Goal: Transaction & Acquisition: Book appointment/travel/reservation

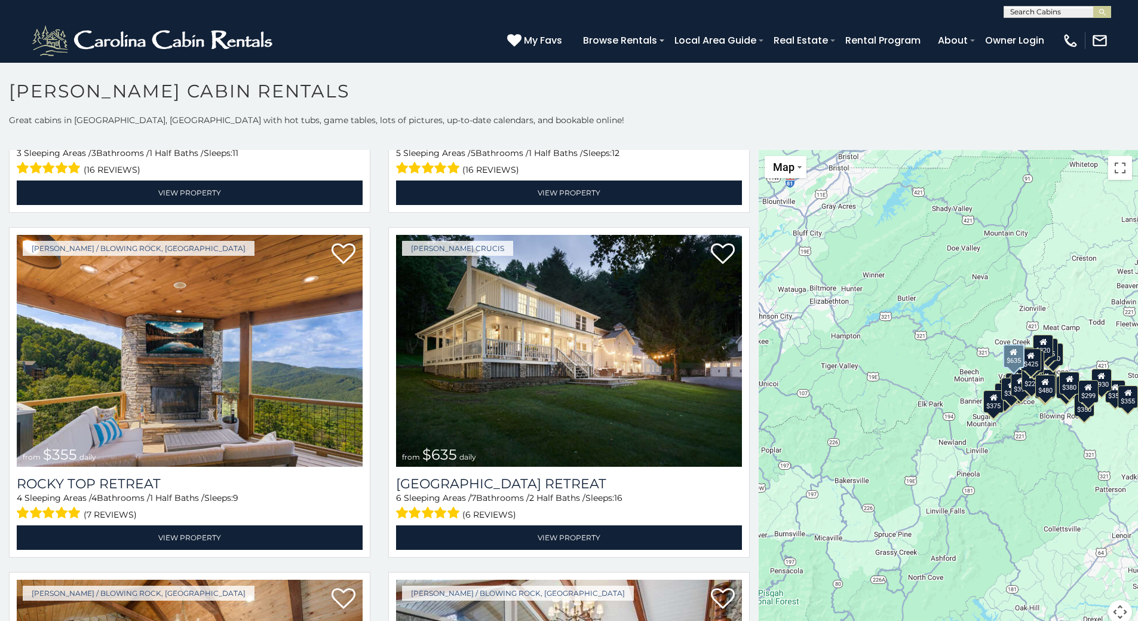
scroll to position [657, 0]
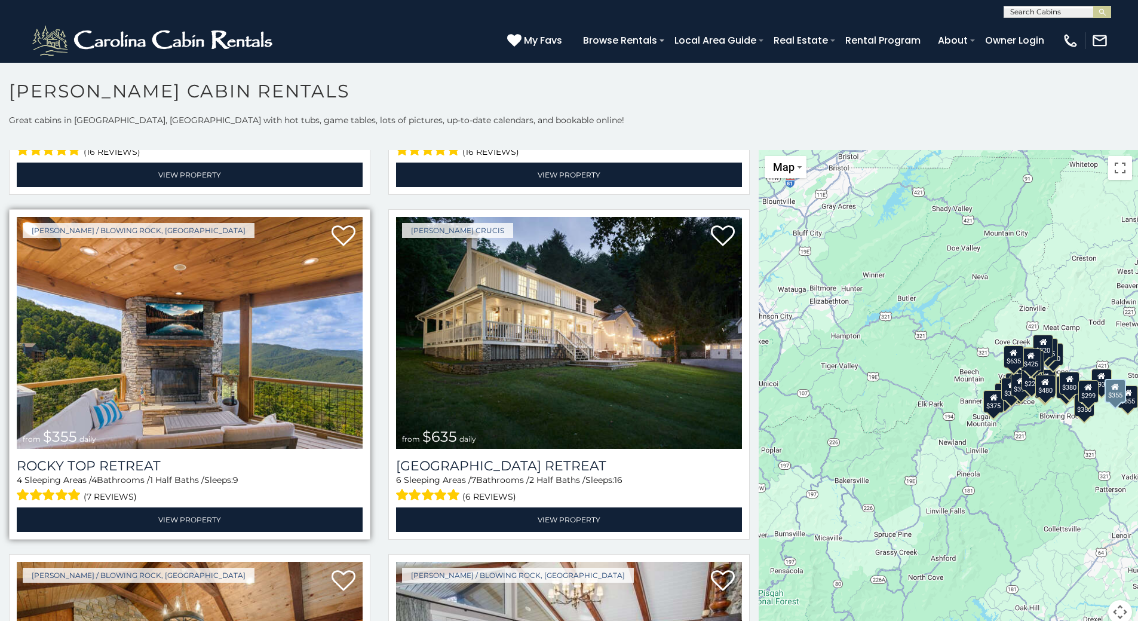
click at [247, 367] on img at bounding box center [190, 333] width 346 height 232
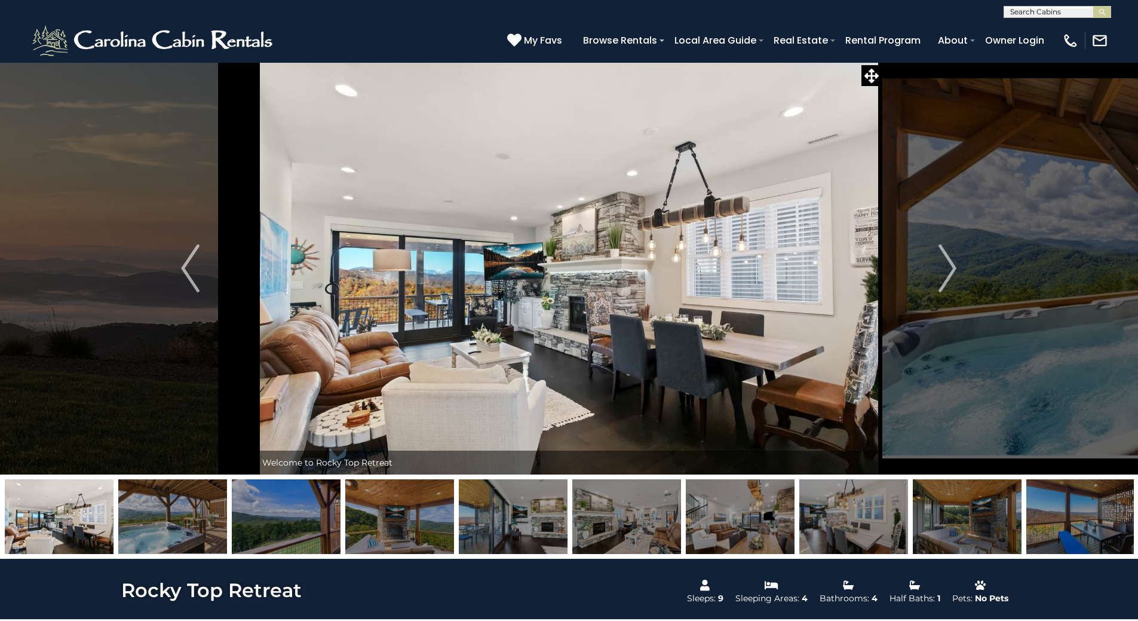
click at [419, 529] on img at bounding box center [399, 516] width 109 height 75
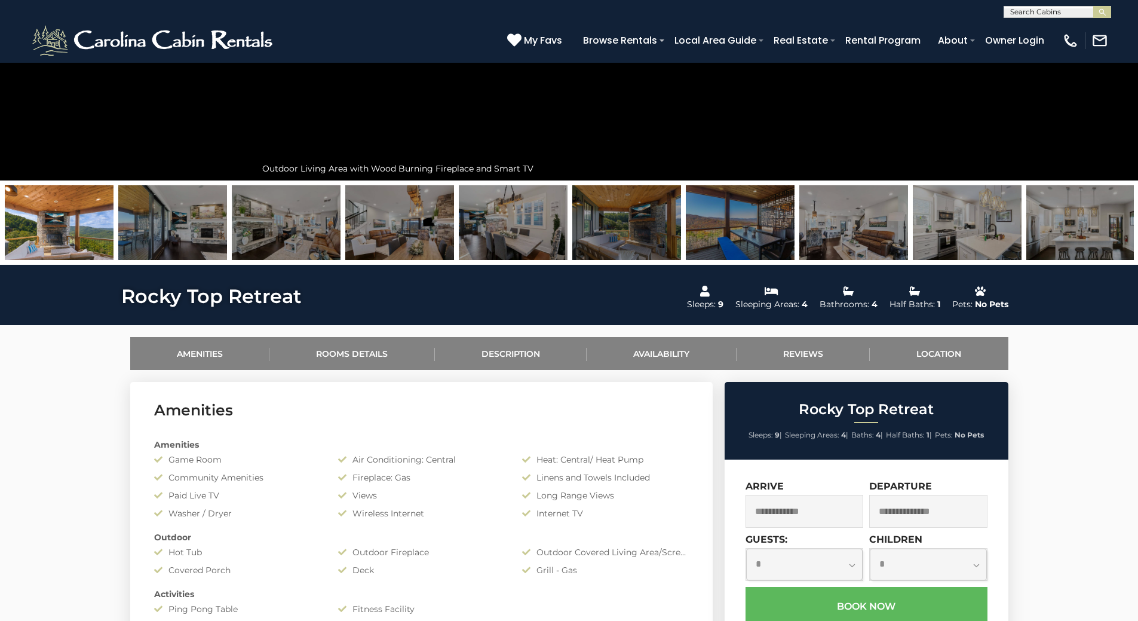
scroll to position [299, 0]
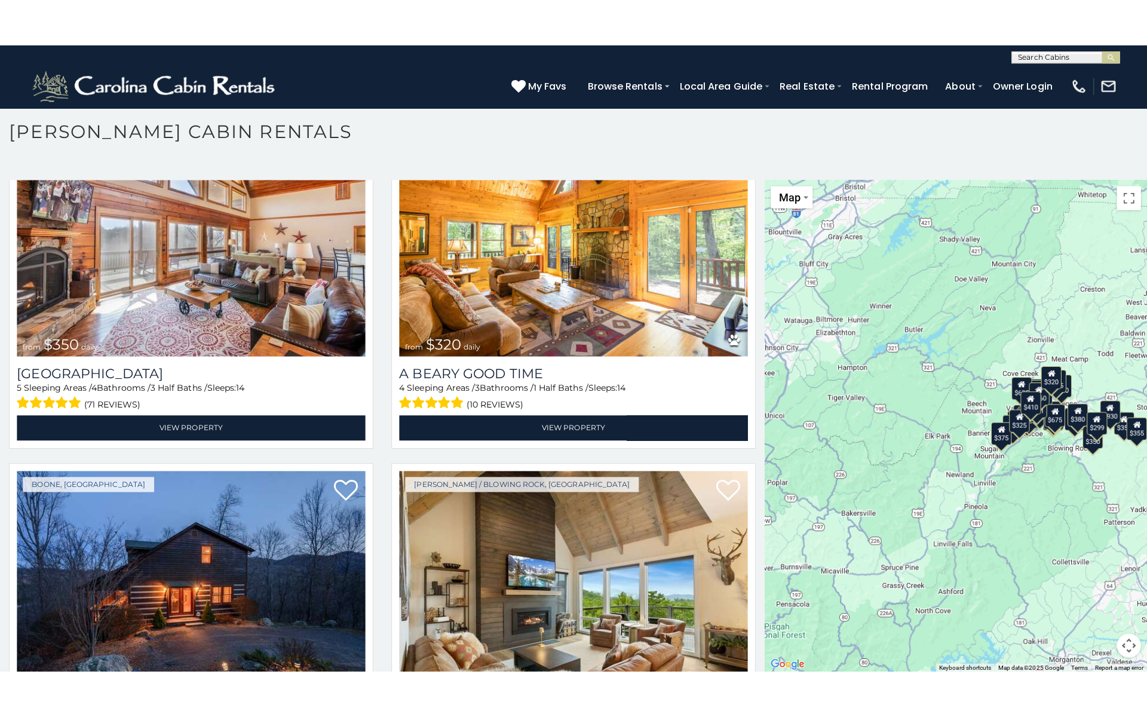
scroll to position [7, 0]
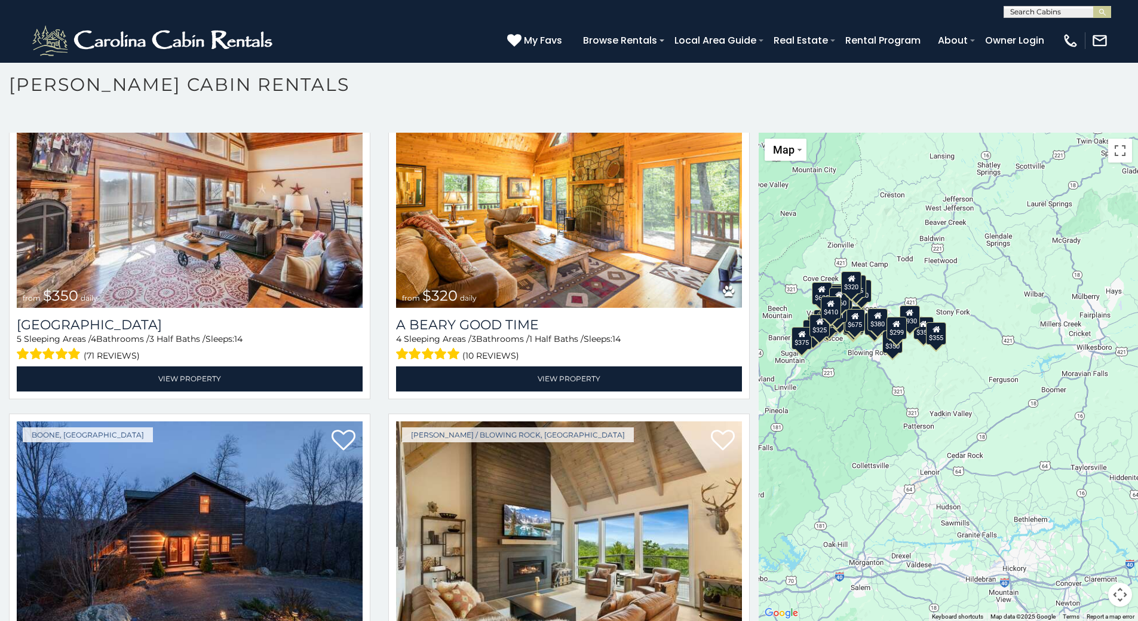
drag, startPoint x: 1012, startPoint y: 454, endPoint x: 818, endPoint y: 410, distance: 199.1
click at [818, 410] on div "$349 $480 $315 $425 $355 $635 $930 $675 $400 $451 $330 $400 $485 $460 $395 $250…" at bounding box center [948, 377] width 379 height 488
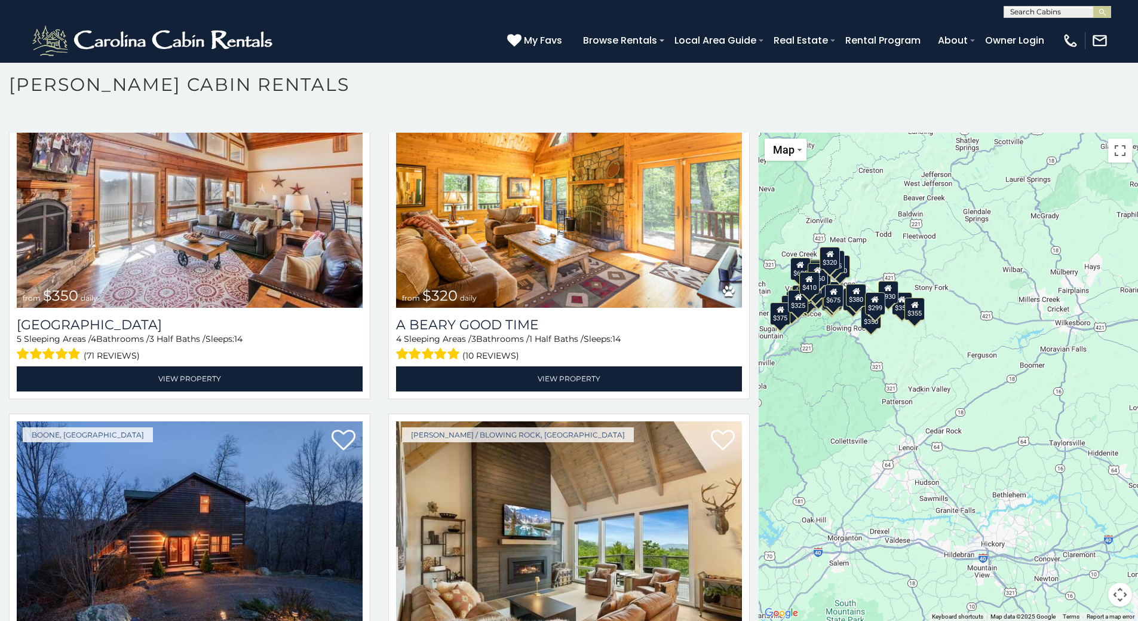
drag, startPoint x: 959, startPoint y: 432, endPoint x: 934, endPoint y: 415, distance: 30.5
click at [934, 415] on div "$349 $480 $315 $425 $355 $635 $930 $675 $400 $451 $330 $400 $485 $460 $395 $250…" at bounding box center [948, 377] width 379 height 488
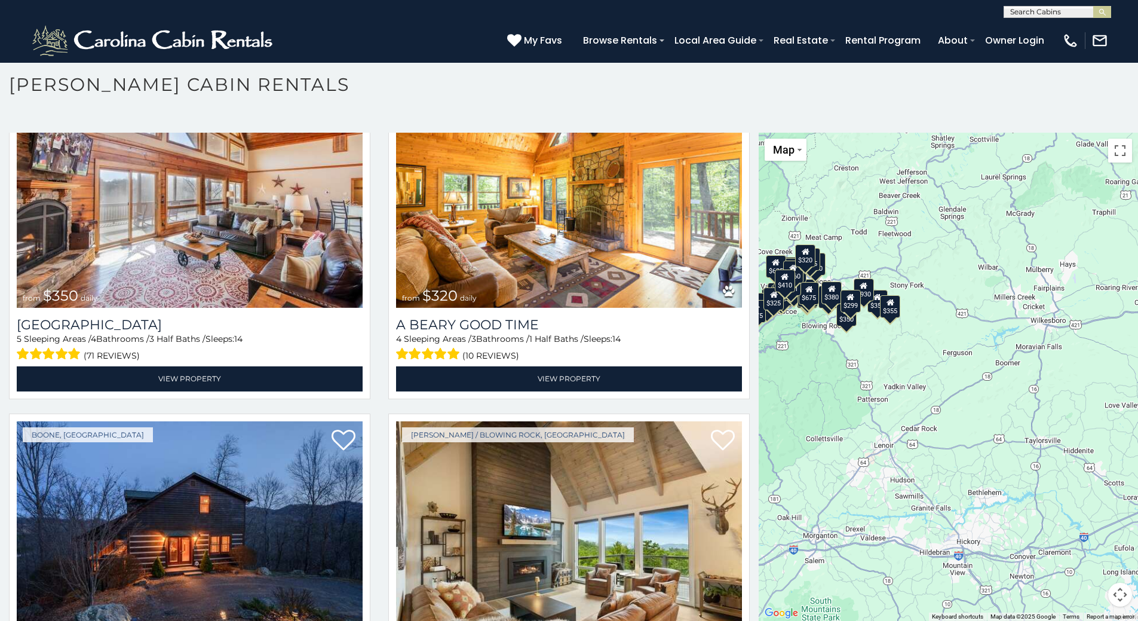
drag, startPoint x: 920, startPoint y: 367, endPoint x: 877, endPoint y: 363, distance: 42.6
click at [877, 363] on div "$349 $480 $315 $425 $355 $635 $930 $675 $400 $451 $330 $400 $485 $460 $395 $250…" at bounding box center [948, 377] width 379 height 488
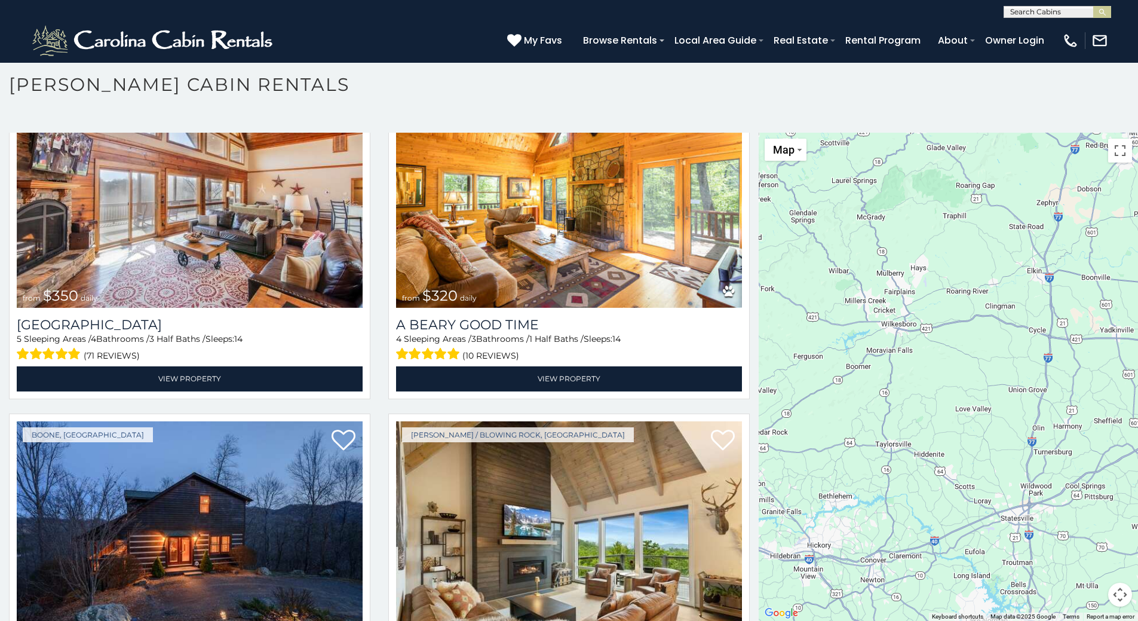
drag, startPoint x: 1020, startPoint y: 343, endPoint x: 868, endPoint y: 358, distance: 152.4
click at [868, 358] on div "$349 $480 $315 $425 $355 $635 $930 $675 $400 $451 $330 $400 $485 $460 $395 $250…" at bounding box center [948, 377] width 379 height 488
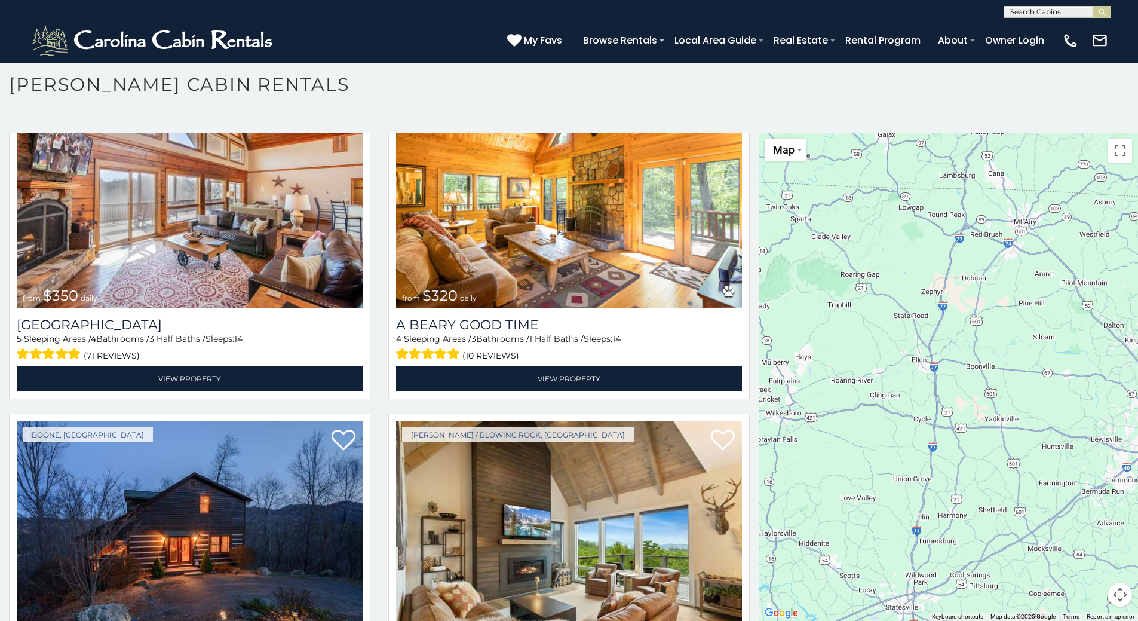
drag, startPoint x: 969, startPoint y: 317, endPoint x: 908, endPoint y: 410, distance: 111.3
click at [908, 410] on div "$349 $480 $315 $425 $355 $635 $930 $675 $400 $451 $330 $400 $485 $460 $395 $250…" at bounding box center [948, 377] width 379 height 488
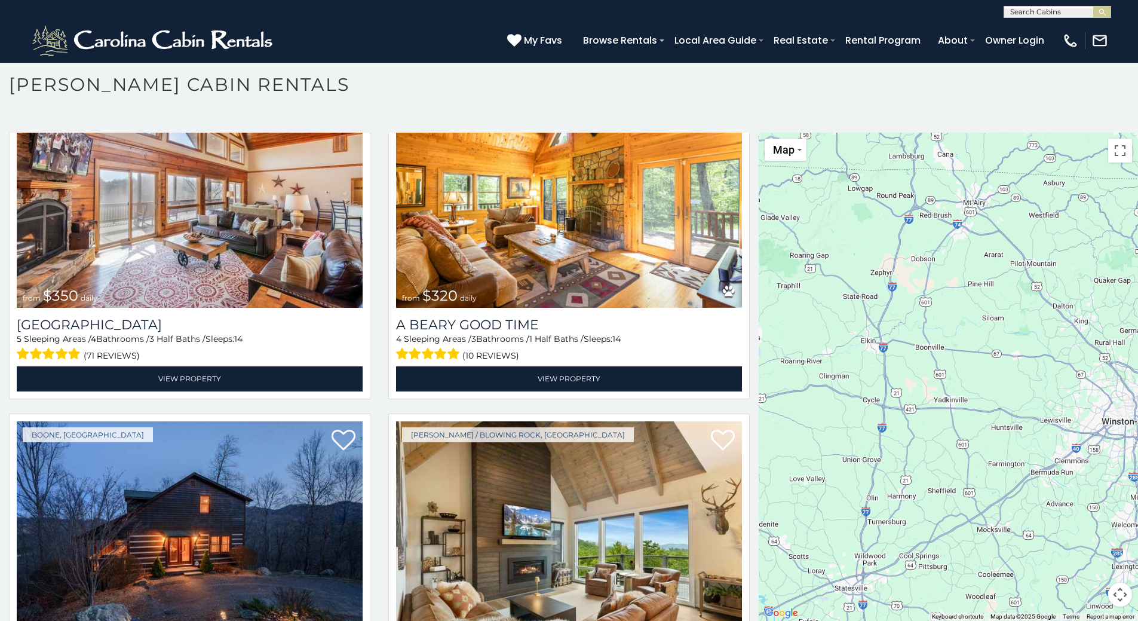
drag, startPoint x: 1008, startPoint y: 439, endPoint x: 797, endPoint y: 388, distance: 216.3
click at [797, 388] on div "$349 $480 $315 $425 $355 $635 $930 $675 $400 $451 $330 $400 $485 $460 $395 $250…" at bounding box center [948, 377] width 379 height 488
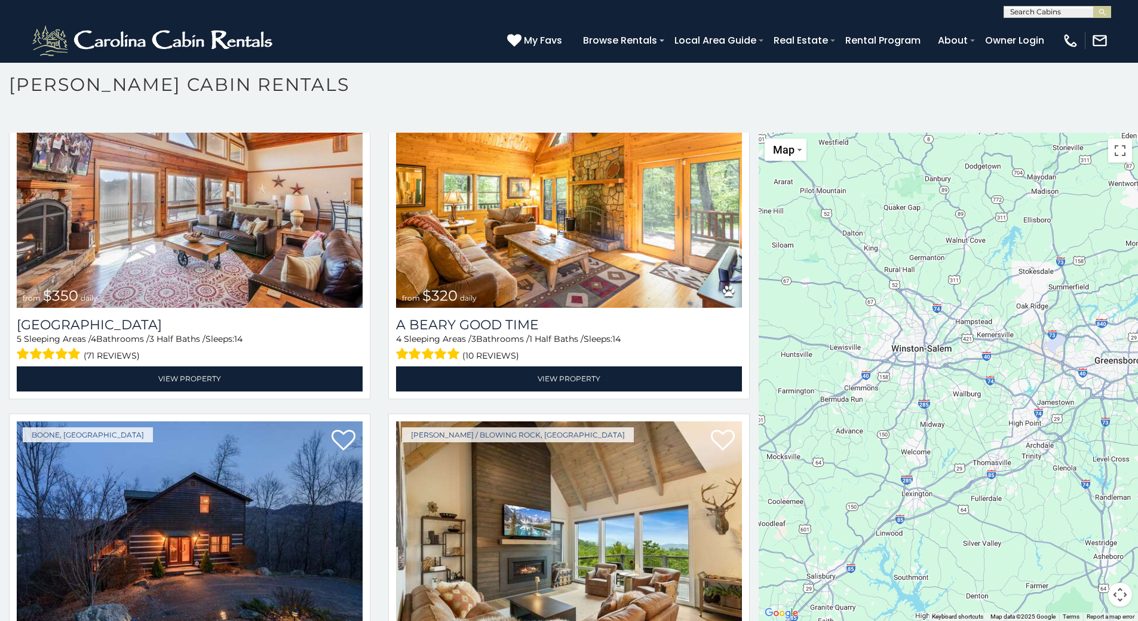
drag, startPoint x: 880, startPoint y: 454, endPoint x: 809, endPoint y: 420, distance: 78.8
click at [810, 420] on div "$349 $480 $315 $425 $355 $635 $930 $675 $400 $451 $330 $400 $485 $460 $395 $250…" at bounding box center [948, 377] width 379 height 488
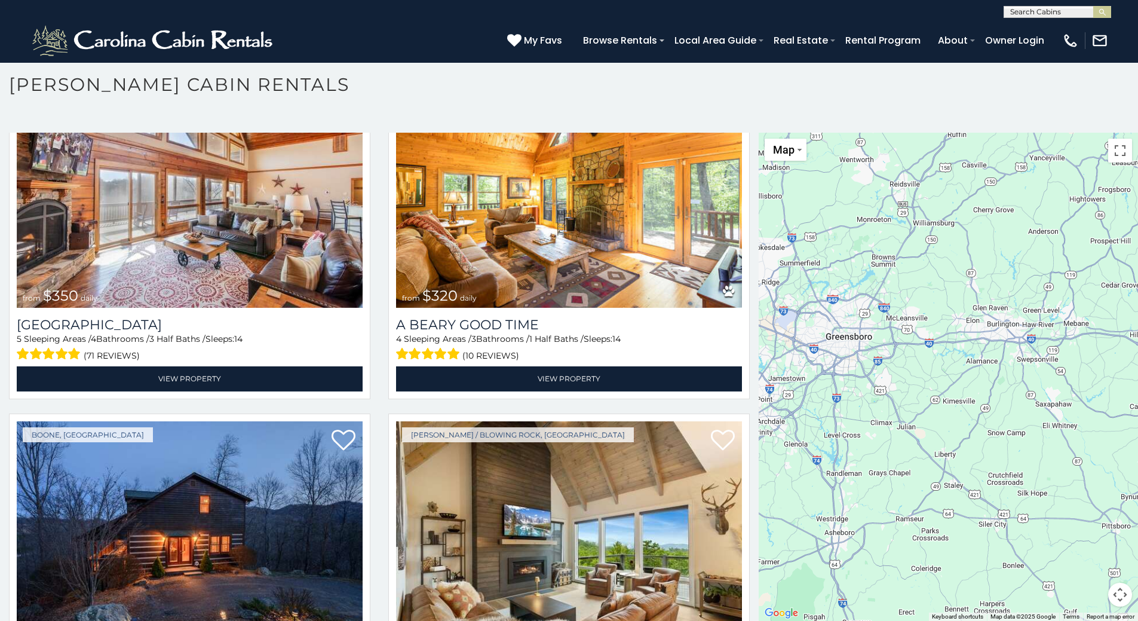
drag, startPoint x: 924, startPoint y: 398, endPoint x: 793, endPoint y: 397, distance: 130.8
click at [793, 397] on div "$349 $480 $315 $425 $355 $635 $930 $675 $400 $451 $330 $400 $485 $460 $395 $250…" at bounding box center [948, 377] width 379 height 488
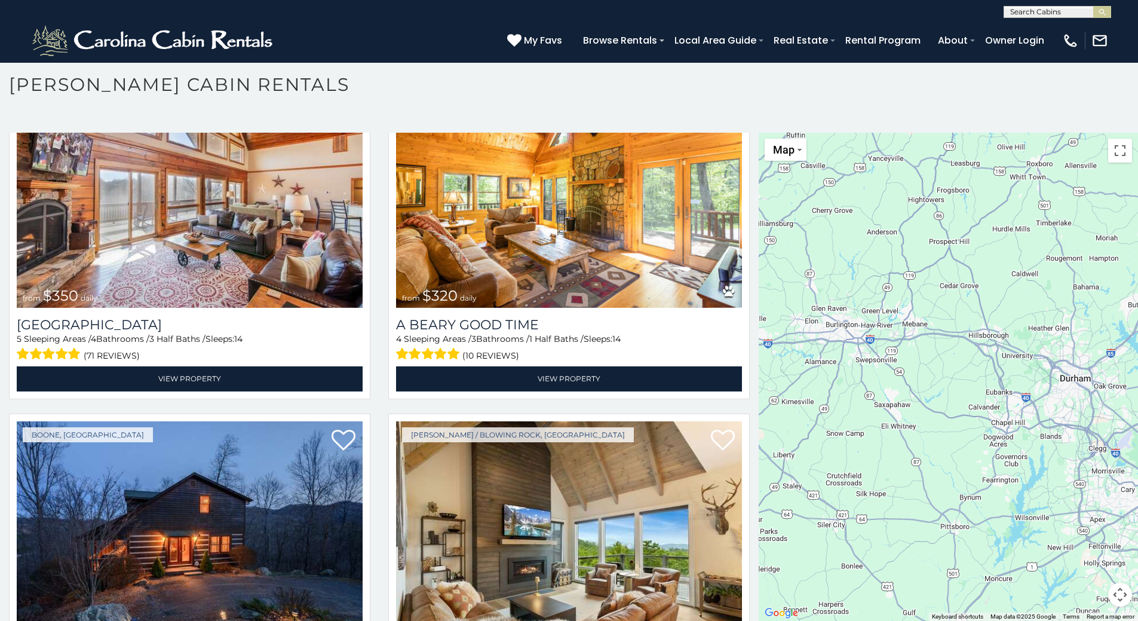
drag, startPoint x: 980, startPoint y: 364, endPoint x: 766, endPoint y: 372, distance: 213.4
click at [766, 372] on div "$349 $480 $315 $425 $355 $635 $930 $675 $400 $451 $330 $400 $485 $460 $395 $250…" at bounding box center [948, 377] width 379 height 488
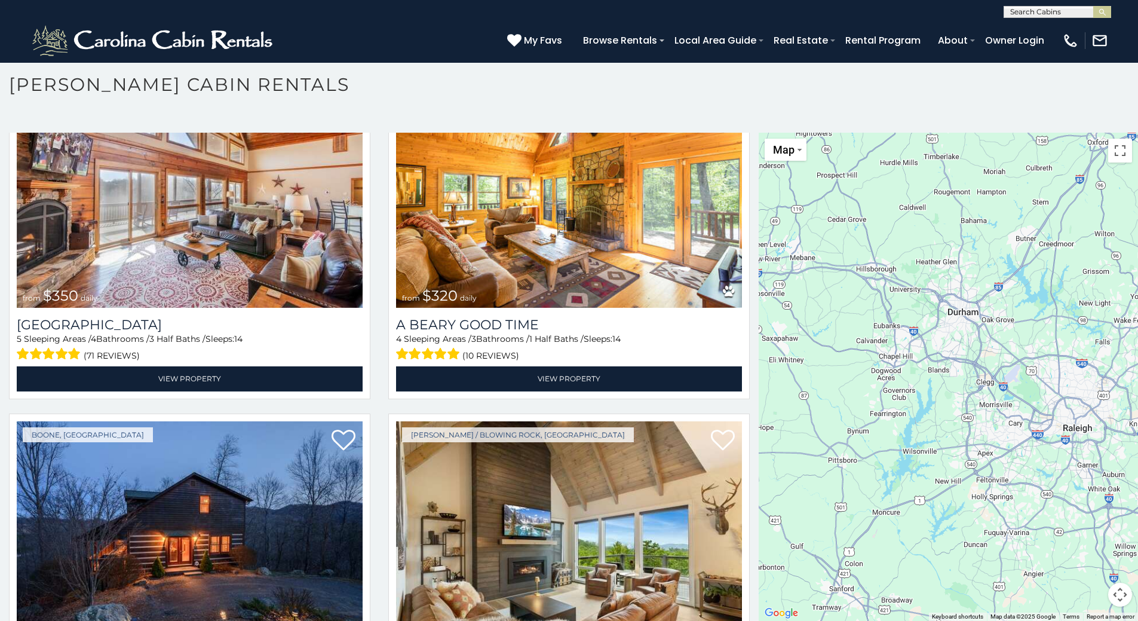
drag, startPoint x: 1003, startPoint y: 389, endPoint x: 956, endPoint y: 312, distance: 90.4
click at [956, 312] on div "$349 $480 $315 $425 $355 $635 $930 $675 $400 $451 $330 $400 $485 $460 $395 $250…" at bounding box center [948, 377] width 379 height 488
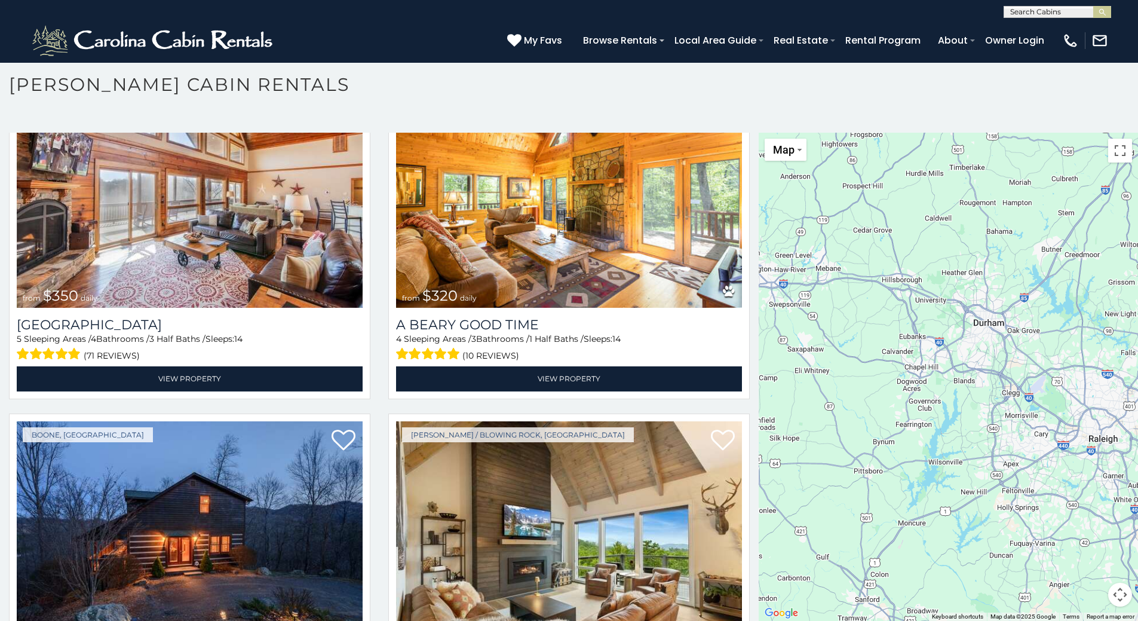
drag, startPoint x: 832, startPoint y: 332, endPoint x: 859, endPoint y: 343, distance: 29.5
click at [859, 343] on div "$349 $480 $315 $425 $355 $635 $930 $675 $400 $451 $330 $400 $485 $460 $395 $250…" at bounding box center [948, 377] width 379 height 488
click at [1115, 150] on button "Toggle fullscreen view" at bounding box center [1120, 151] width 24 height 24
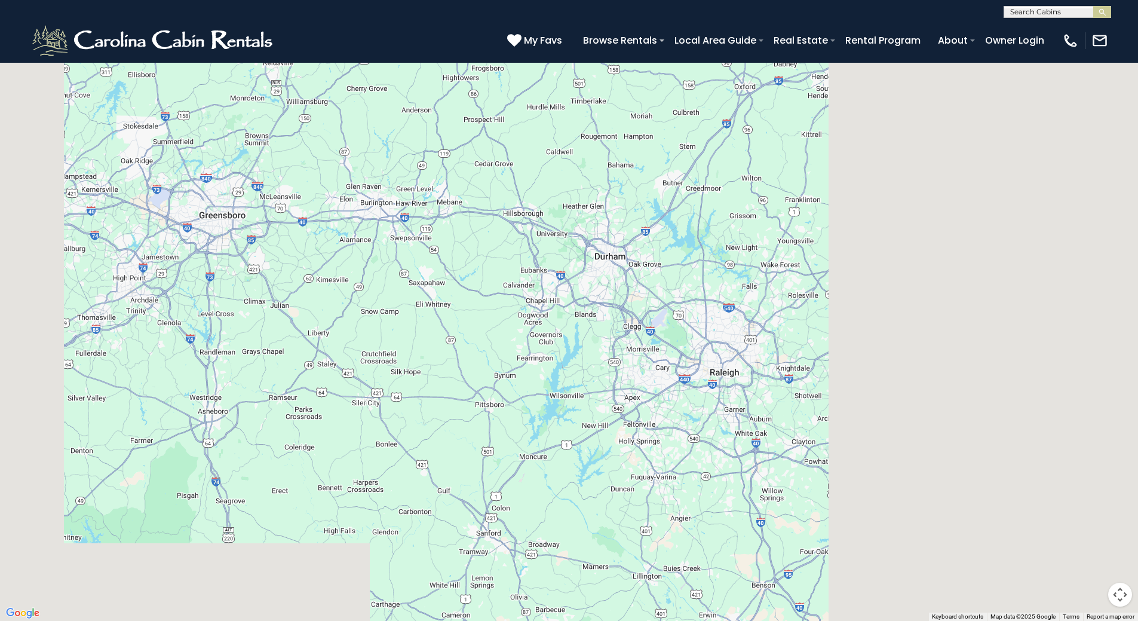
scroll to position [3919, 0]
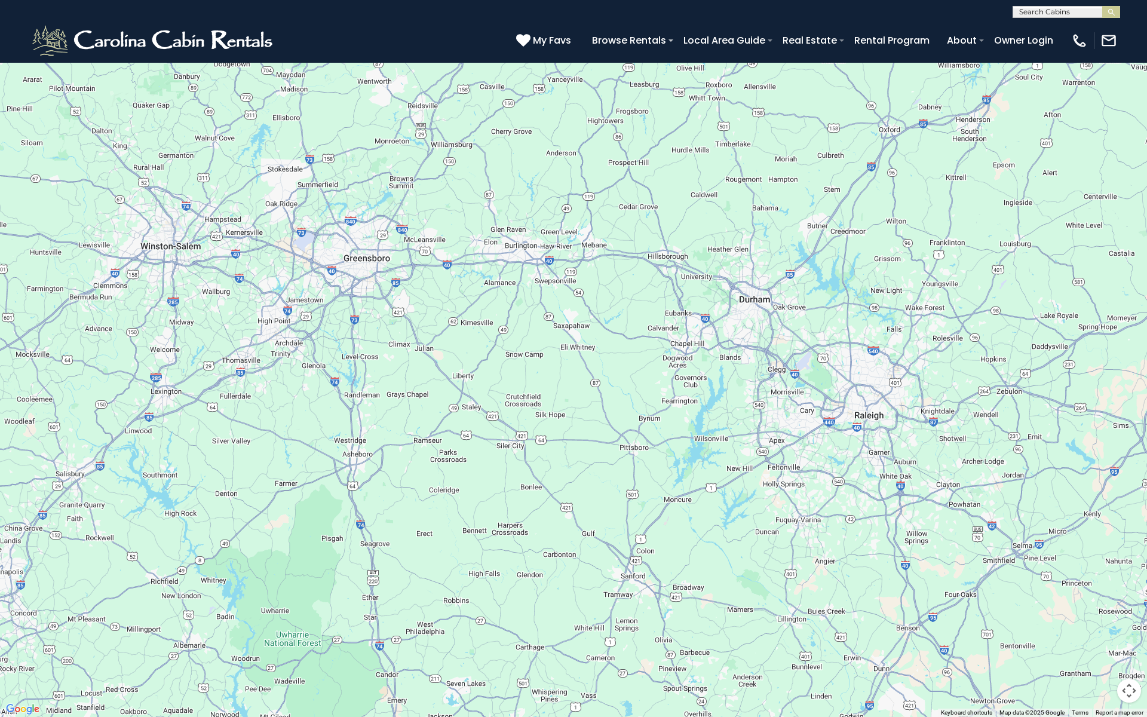
drag, startPoint x: 465, startPoint y: 429, endPoint x: 640, endPoint y: 431, distance: 175.0
click at [640, 431] on div "$349 $480 $315 $425 $355 $635 $930 $675 $400 $451 $330 $400 $485 $460 $395 $250…" at bounding box center [573, 358] width 1147 height 717
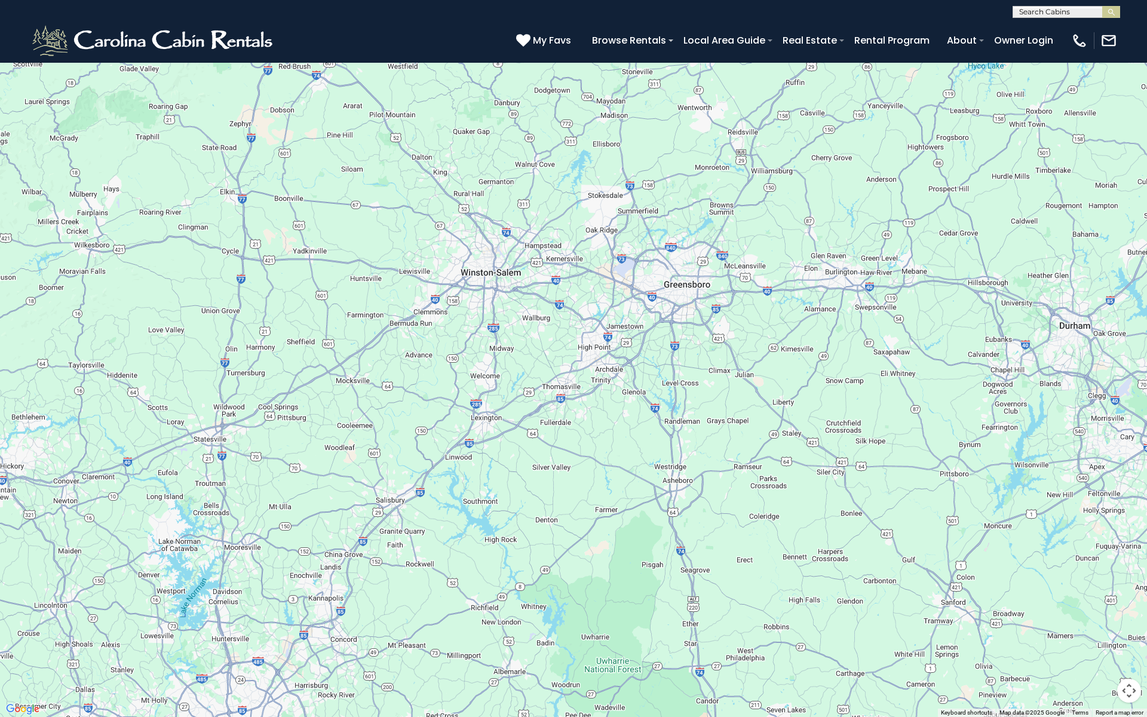
drag, startPoint x: 505, startPoint y: 426, endPoint x: 803, endPoint y: 446, distance: 298.7
click at [803, 446] on div "$349 $480 $315 $425 $355 $635 $930 $675 $400 $451 $330 $400 $485 $460 $395 $250…" at bounding box center [573, 358] width 1147 height 717
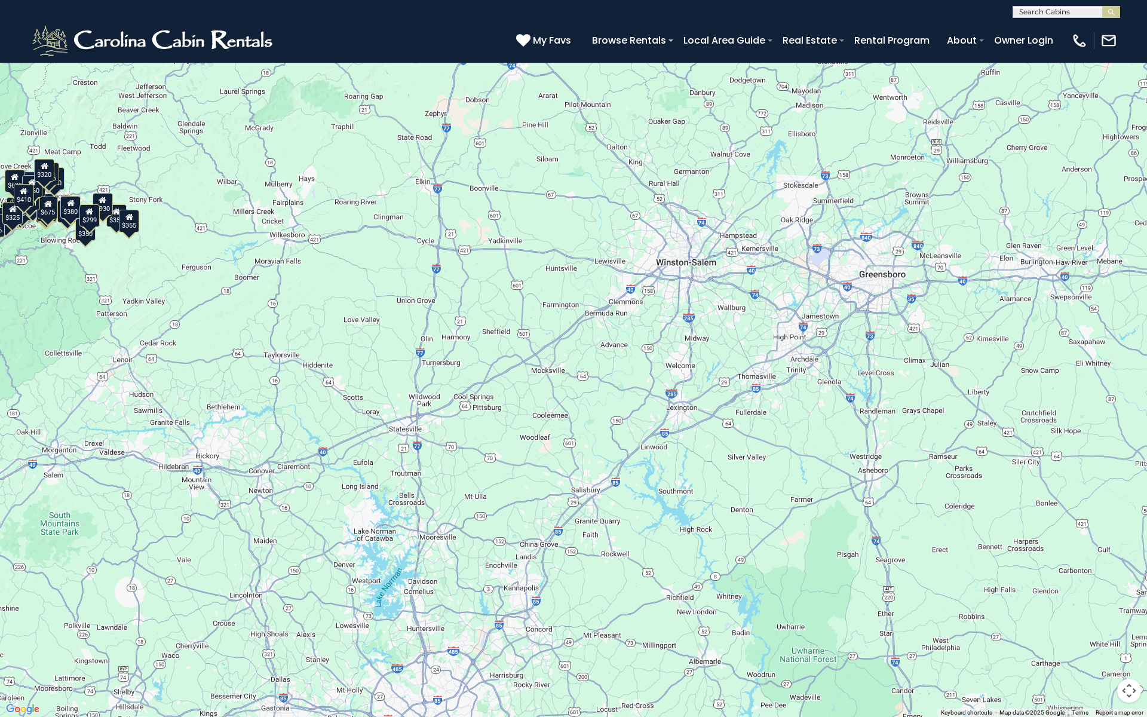
drag, startPoint x: 433, startPoint y: 413, endPoint x: 751, endPoint y: 365, distance: 322.0
click at [748, 366] on div "$349 $480 $315 $425 $355 $635 $930 $675 $400 $451 $330 $400 $485 $460 $395 $250…" at bounding box center [573, 358] width 1147 height 717
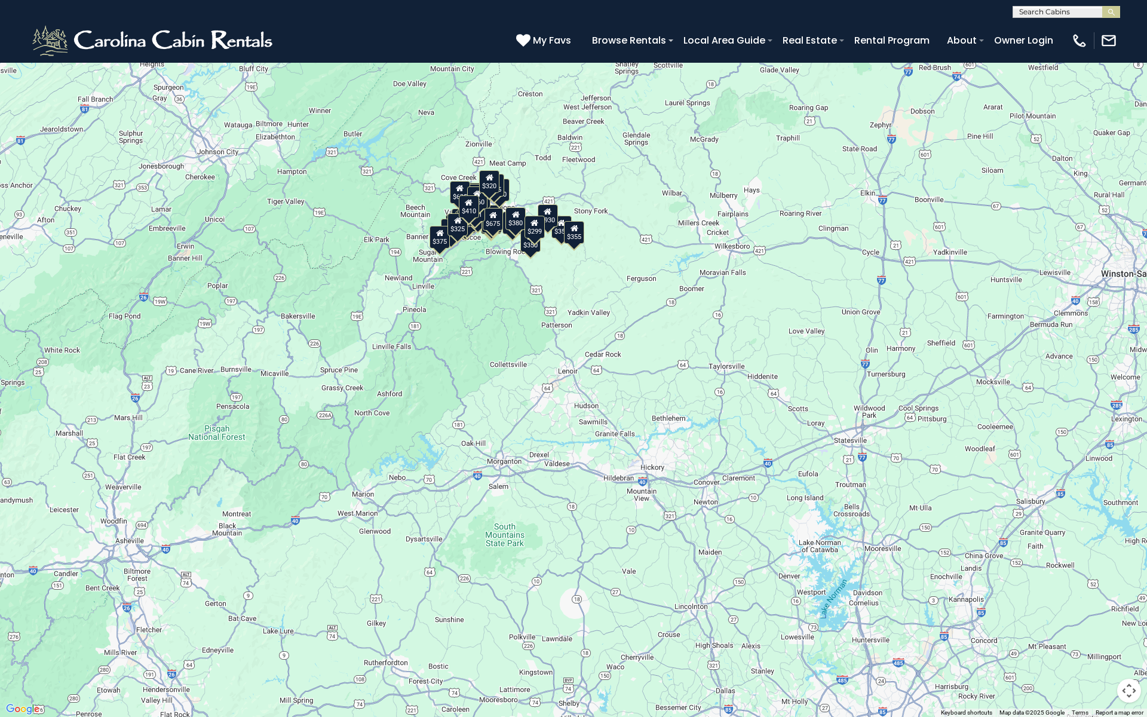
drag, startPoint x: 867, startPoint y: 270, endPoint x: 722, endPoint y: 367, distance: 174.4
click at [722, 367] on div "$349 $480 $315 $425 $355 $635 $930 $675 $400 $451 $330 $400 $485 $460 $395 $250…" at bounding box center [573, 358] width 1147 height 717
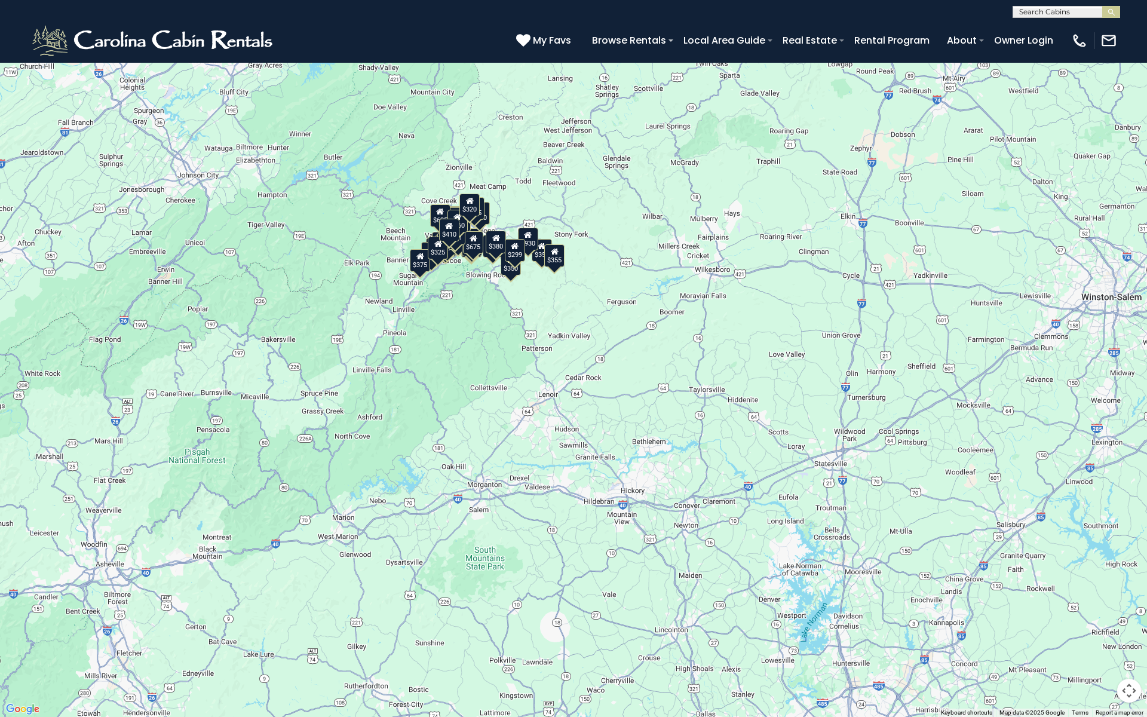
click at [1129, 20] on button "Toggle fullscreen view" at bounding box center [1129, 18] width 24 height 24
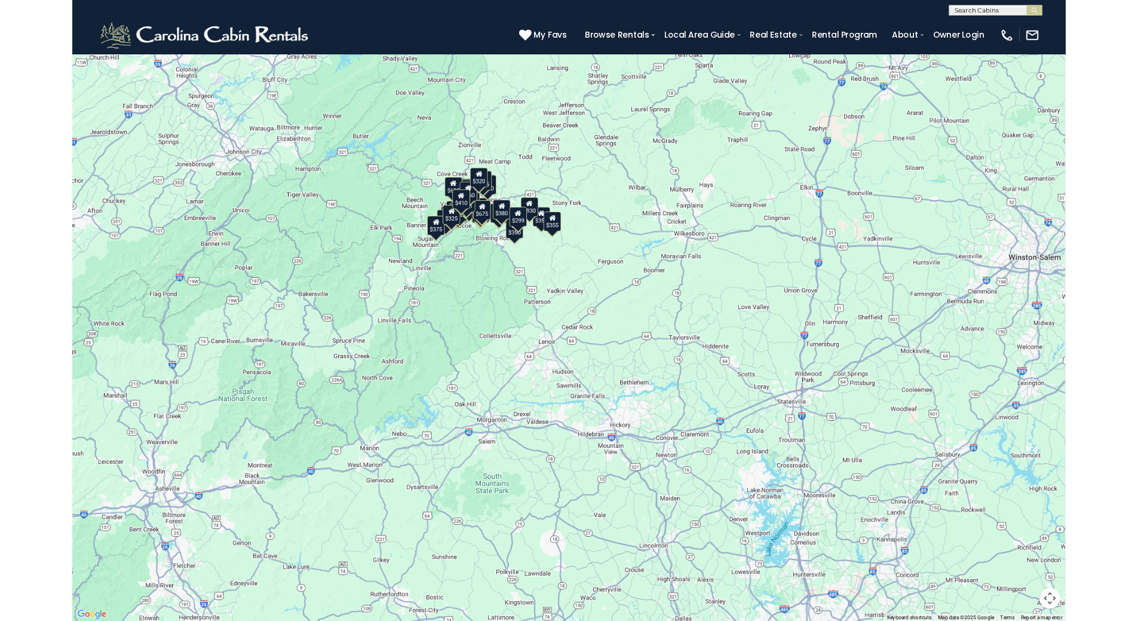
scroll to position [3882, 0]
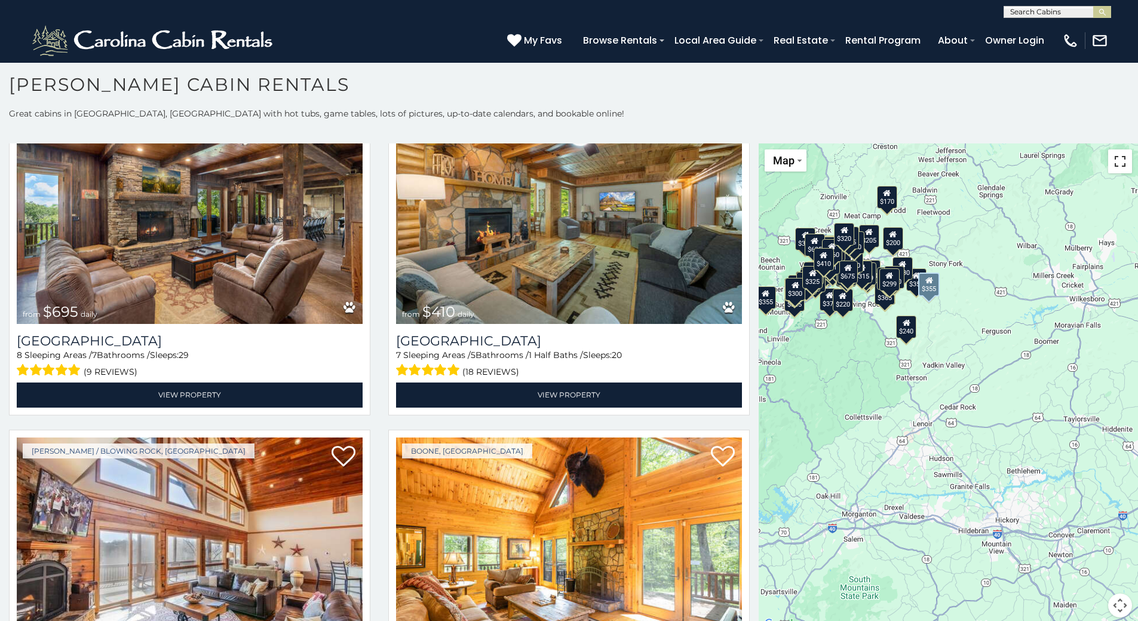
scroll to position [3405, 0]
